Goal: Transaction & Acquisition: Subscribe to service/newsletter

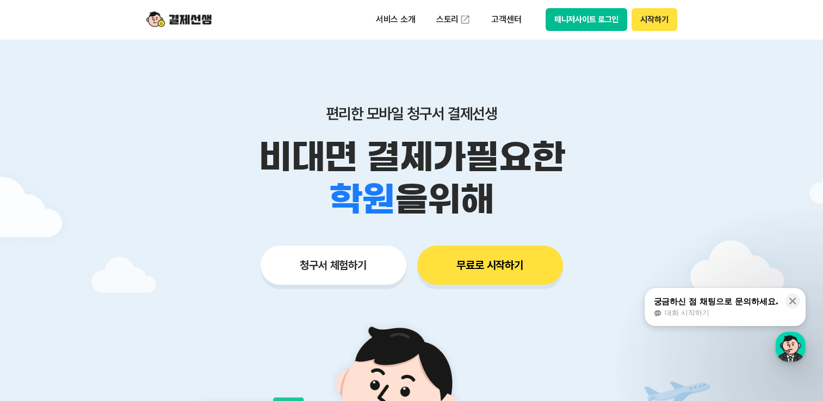
click at [584, 20] on button "매니저사이트 로그인" at bounding box center [586, 19] width 82 height 23
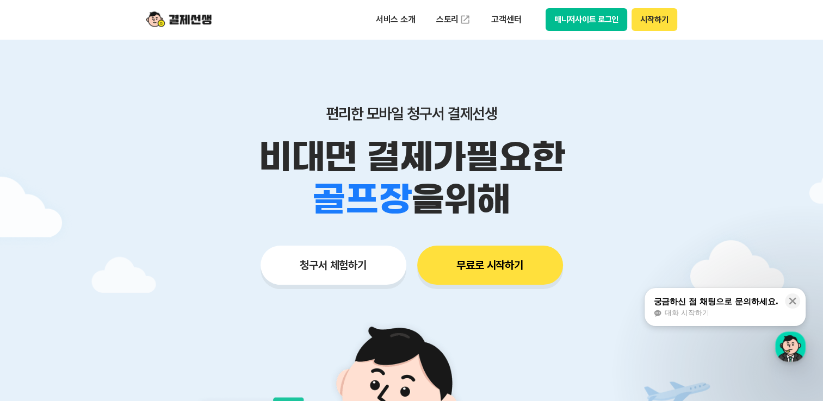
click at [569, 20] on button "매니저사이트 로그인" at bounding box center [586, 19] width 82 height 23
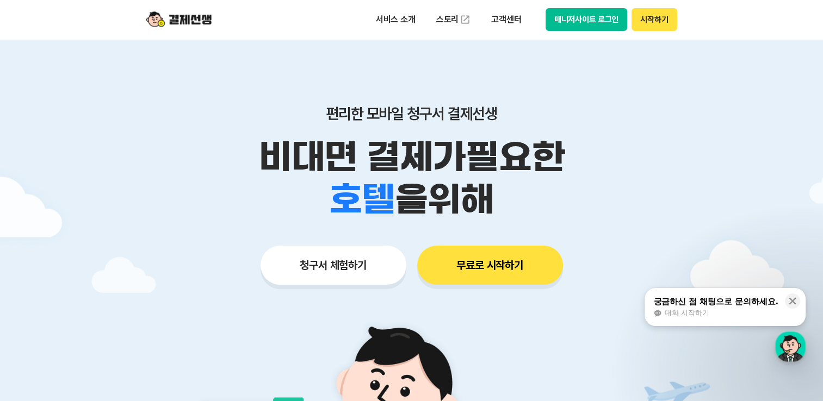
click at [569, 23] on button "매니저사이트 로그인" at bounding box center [586, 19] width 82 height 23
click at [576, 22] on button "매니저사이트 로그인" at bounding box center [586, 19] width 82 height 23
click at [600, 16] on button "매니저사이트 로그인" at bounding box center [586, 19] width 82 height 23
click at [659, 138] on p "비대면 결제가 필요한" at bounding box center [411, 157] width 557 height 42
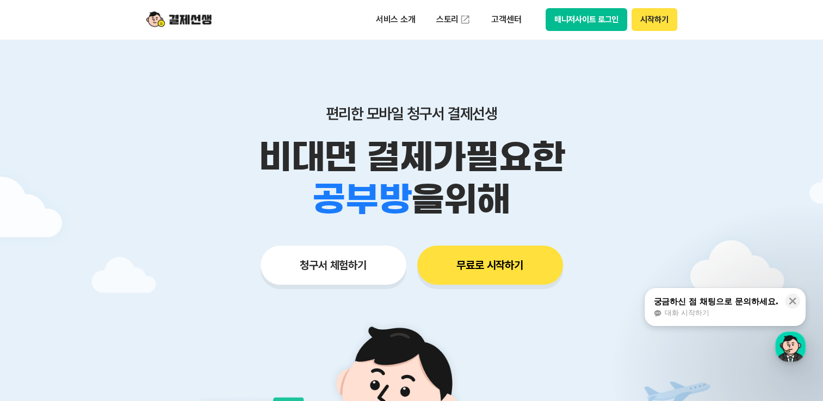
click at [661, 16] on button "시작하기" at bounding box center [653, 19] width 45 height 23
click at [577, 22] on button "매니저사이트 로그인" at bounding box center [586, 19] width 82 height 23
click at [503, 262] on button "무료로 시작하기" at bounding box center [490, 265] width 146 height 39
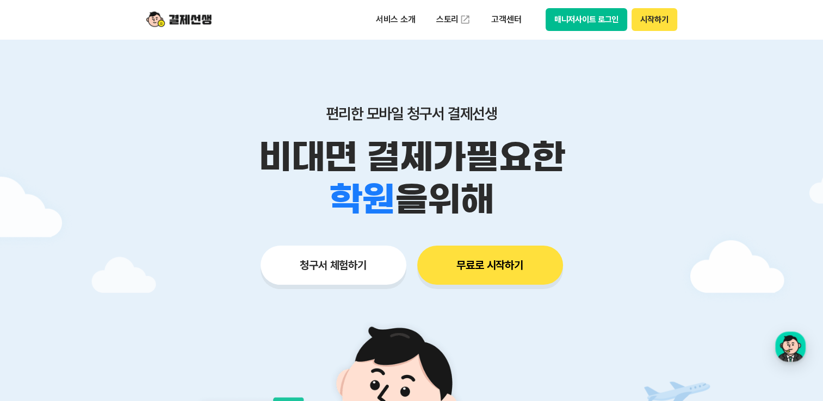
click at [599, 23] on button "매니저사이트 로그인" at bounding box center [586, 19] width 82 height 23
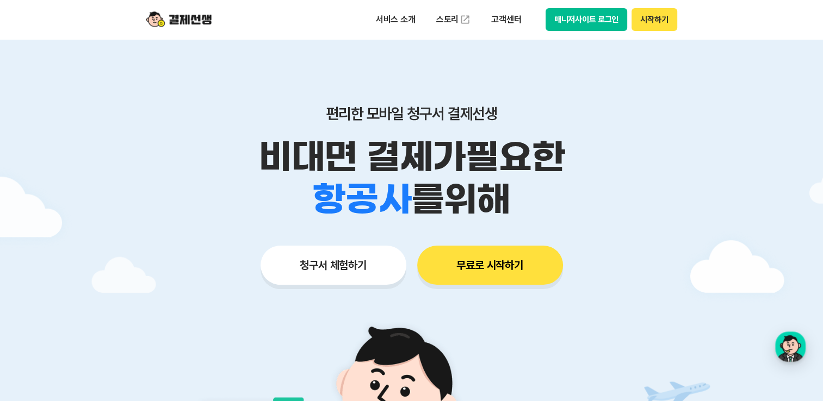
click at [680, 254] on div "청구서 체험하기 무료로 시작하기" at bounding box center [411, 265] width 557 height 39
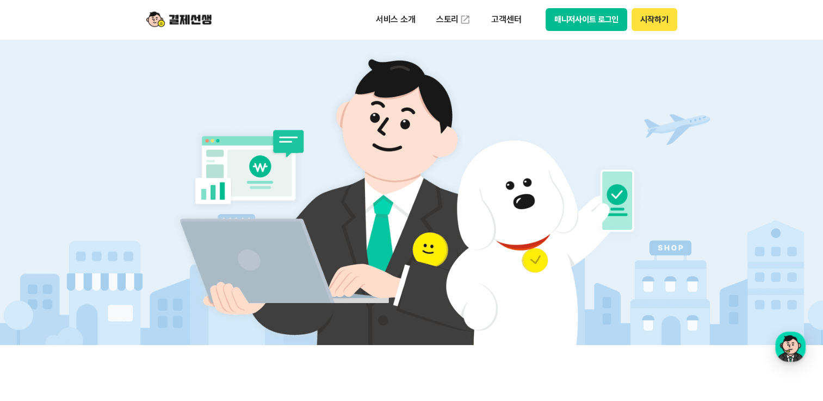
scroll to position [435, 0]
